Goal: Task Accomplishment & Management: Manage account settings

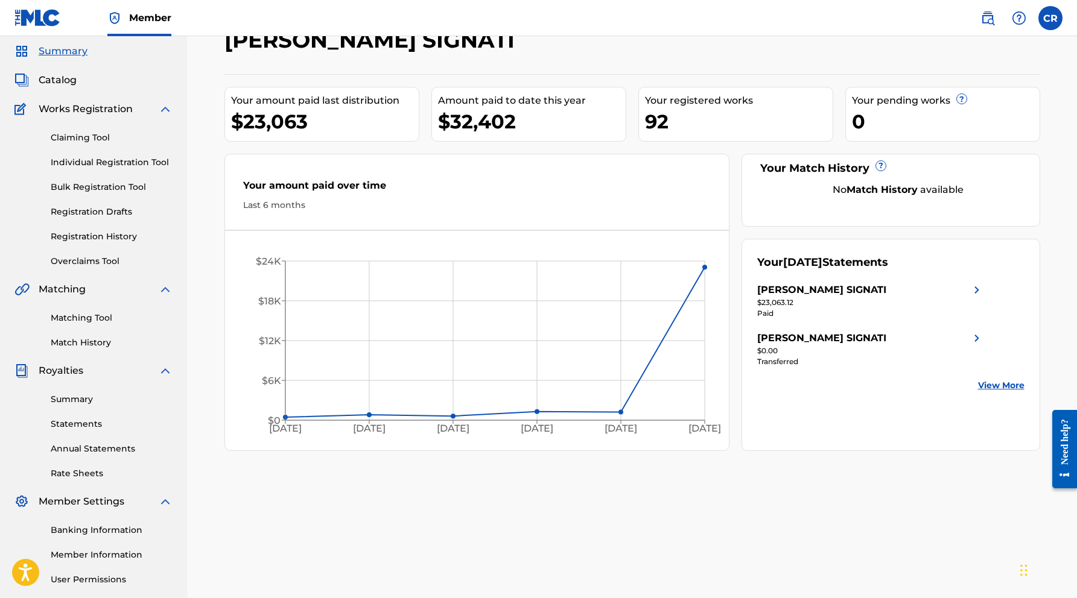
scroll to position [59, 0]
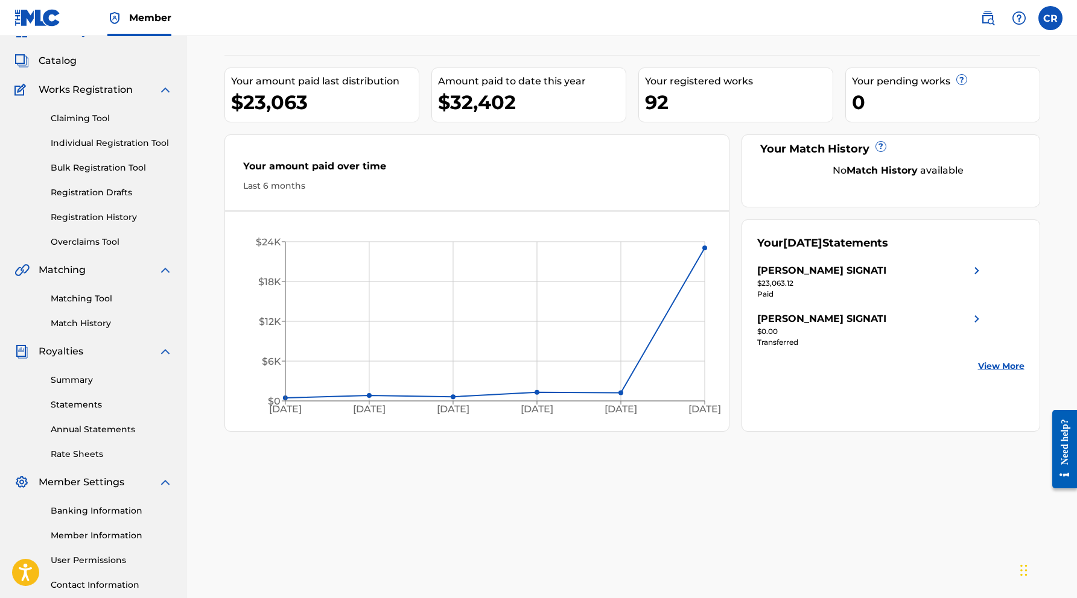
click at [99, 432] on link "Annual Statements" at bounding box center [112, 429] width 122 height 13
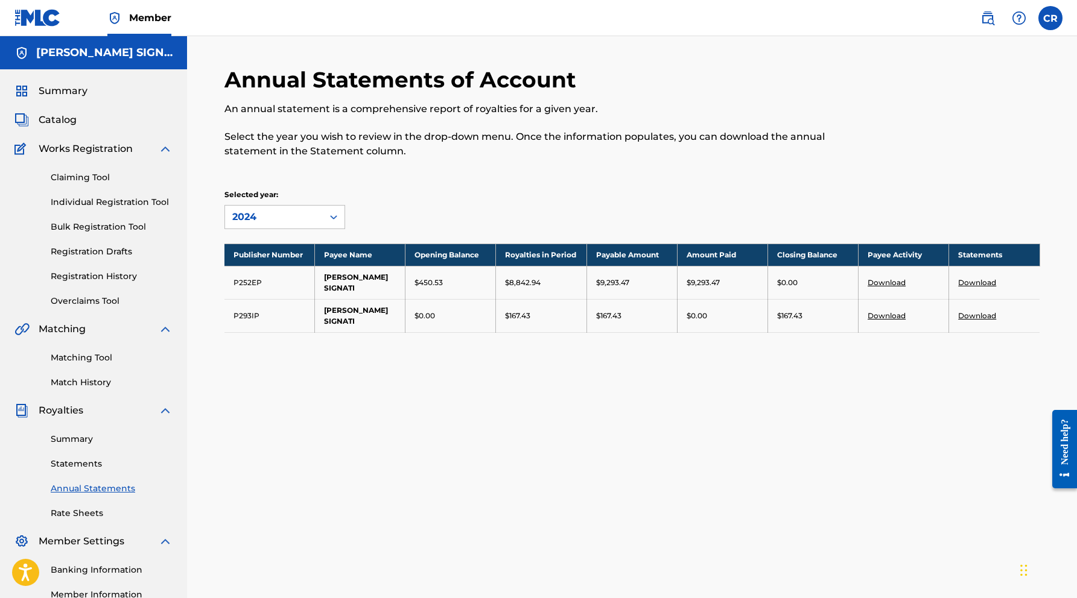
click at [71, 443] on link "Summary" at bounding box center [112, 439] width 122 height 13
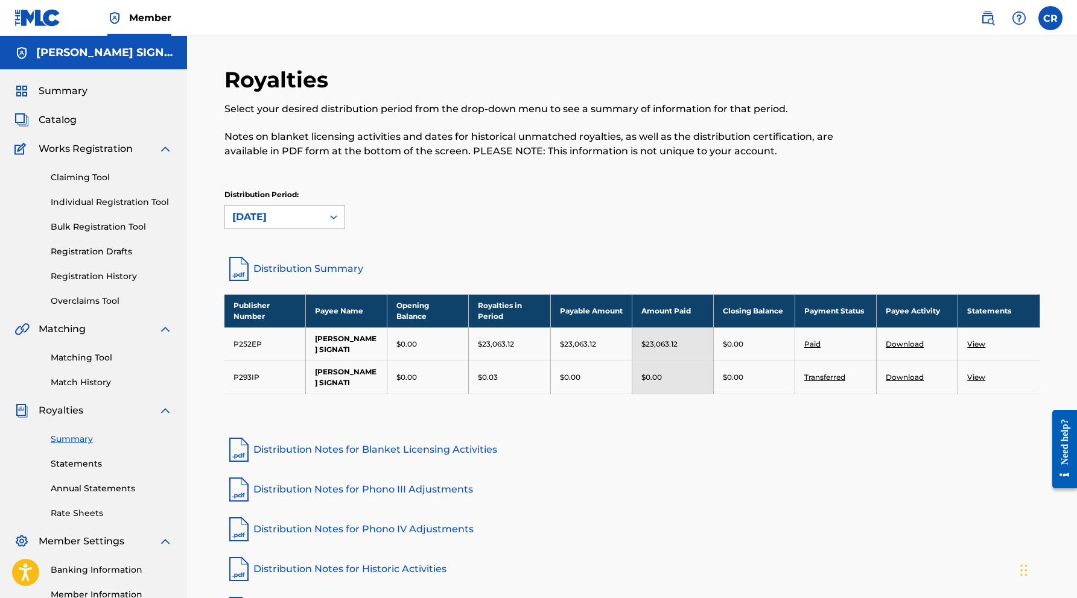
click at [298, 213] on div "[DATE]" at bounding box center [273, 217] width 83 height 14
click at [488, 253] on div "Royalties Select your desired distribution period from the drop-down menu to se…" at bounding box center [631, 160] width 815 height 188
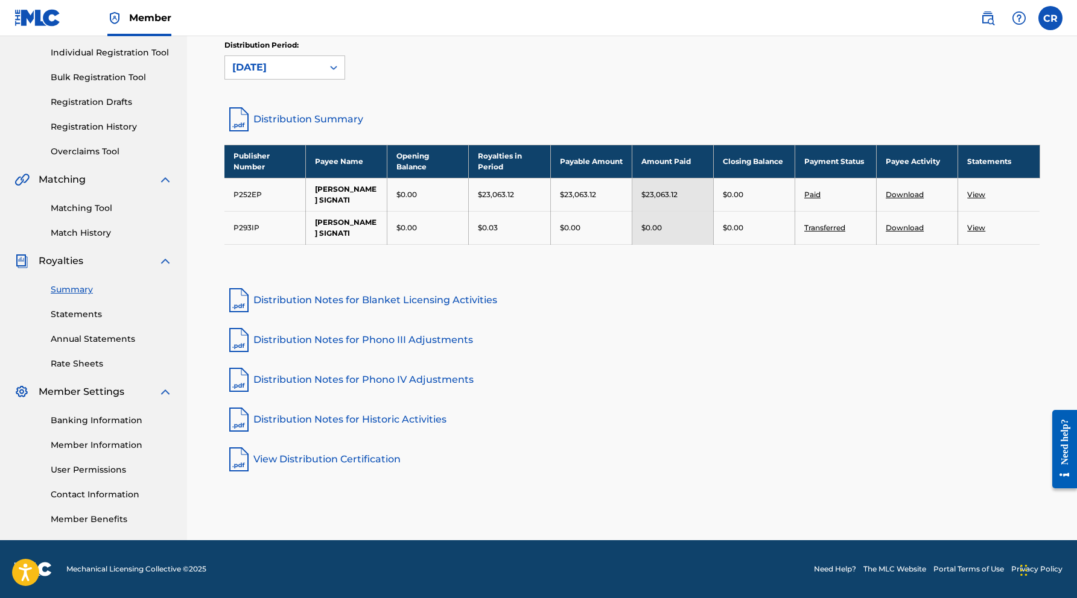
click at [98, 448] on link "Member Information" at bounding box center [112, 445] width 122 height 13
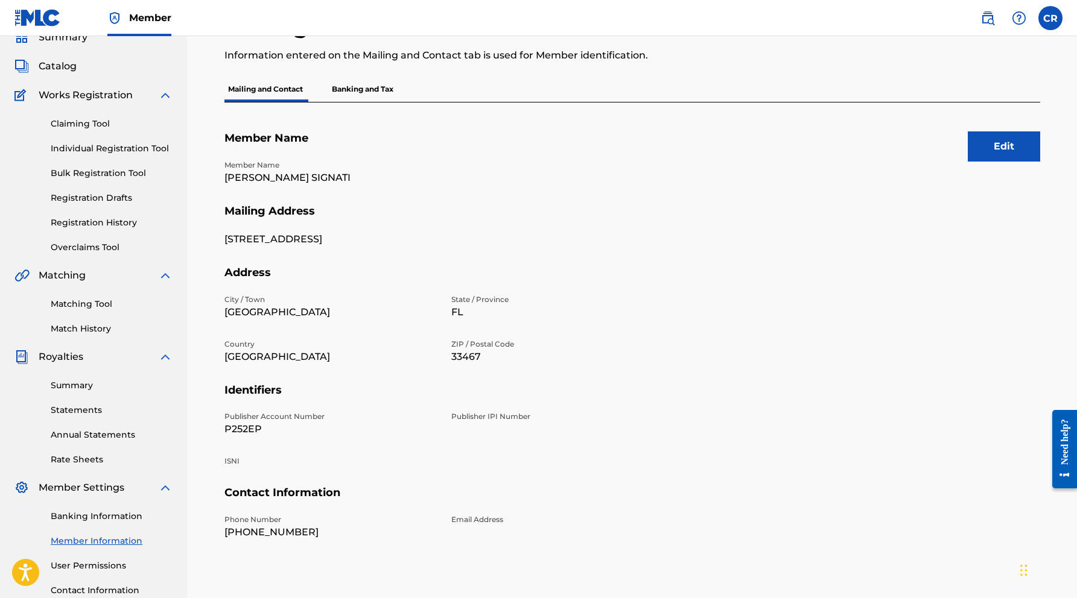
scroll to position [40, 0]
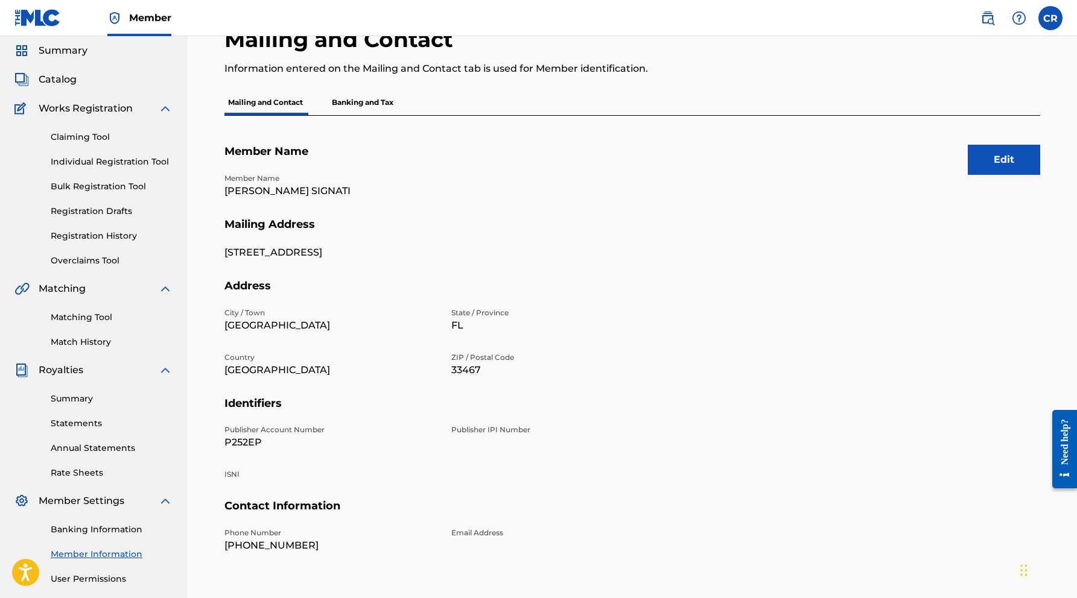
click at [359, 102] on p "Banking and Tax" at bounding box center [362, 102] width 69 height 25
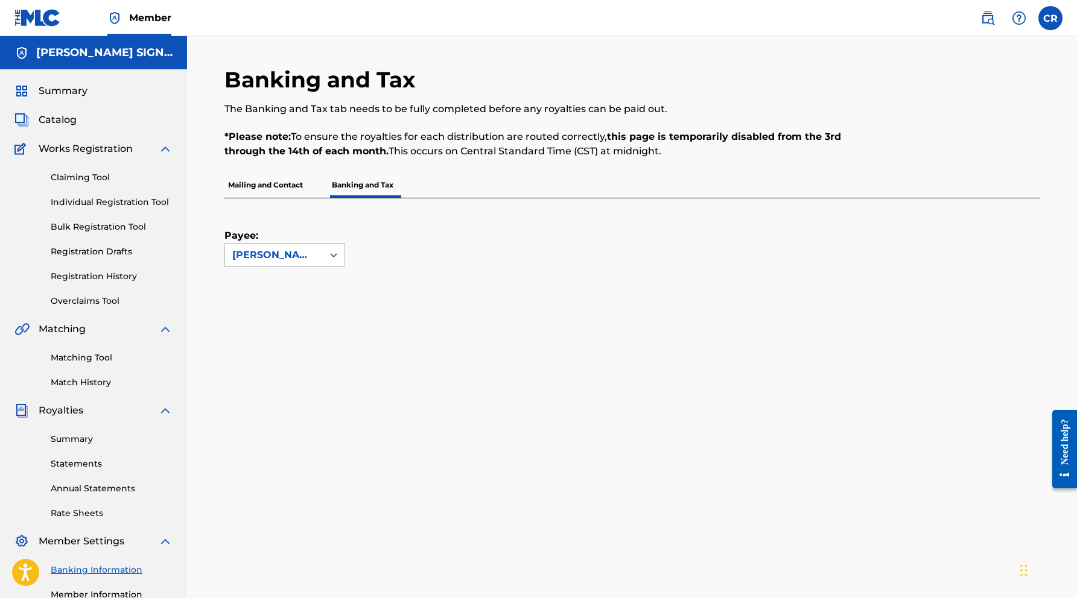
click at [331, 259] on icon at bounding box center [333, 255] width 12 height 12
drag, startPoint x: 622, startPoint y: 269, endPoint x: 615, endPoint y: 272, distance: 7.8
click at [1051, 21] on label at bounding box center [1050, 18] width 24 height 24
click at [1050, 18] on input "CR [PERSON_NAME] [EMAIL_ADDRESS][DOMAIN_NAME] Notification Preferences Profile …" at bounding box center [1050, 18] width 0 height 0
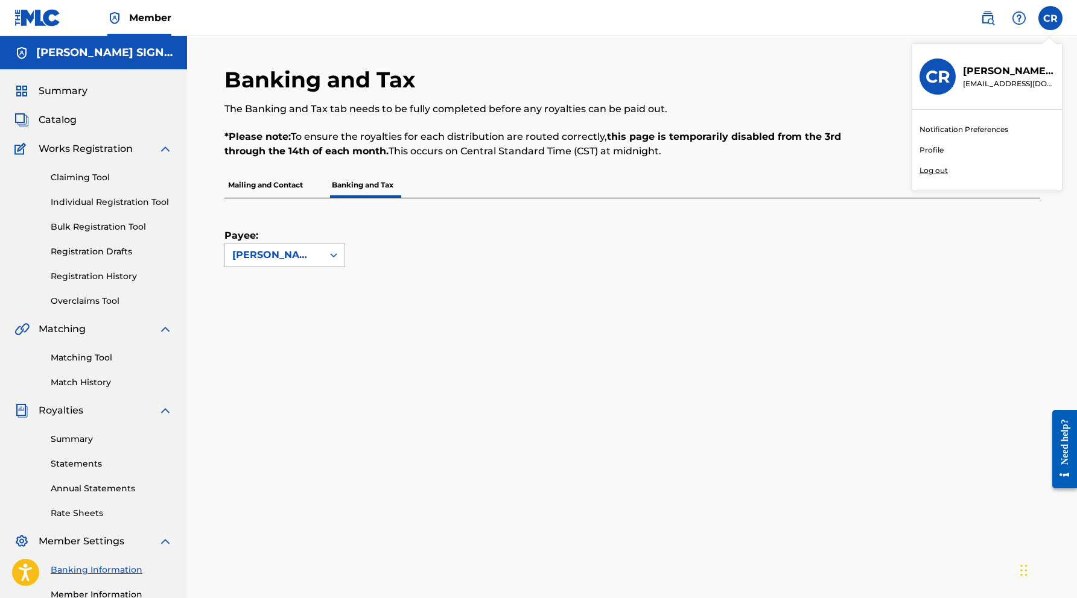
click at [931, 170] on p "Log out" at bounding box center [933, 170] width 28 height 11
click at [1050, 18] on input "CR [PERSON_NAME] [EMAIL_ADDRESS][DOMAIN_NAME] Notification Preferences Profile …" at bounding box center [1050, 18] width 0 height 0
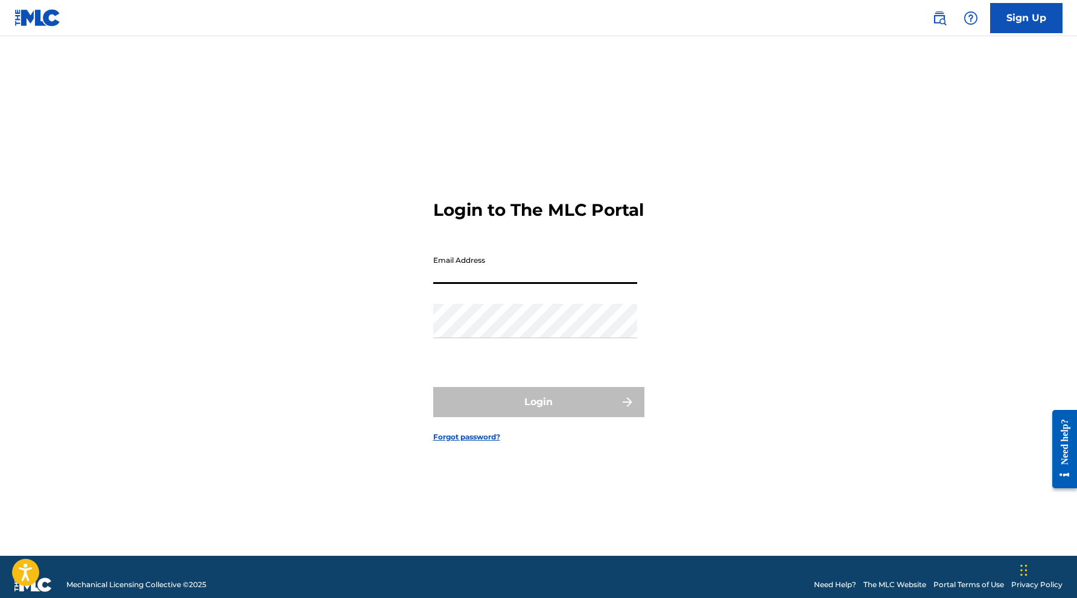
click at [454, 280] on input "Email Address" at bounding box center [535, 267] width 204 height 34
type input "[EMAIL_ADDRESS][DOMAIN_NAME]"
